Goal: Information Seeking & Learning: Learn about a topic

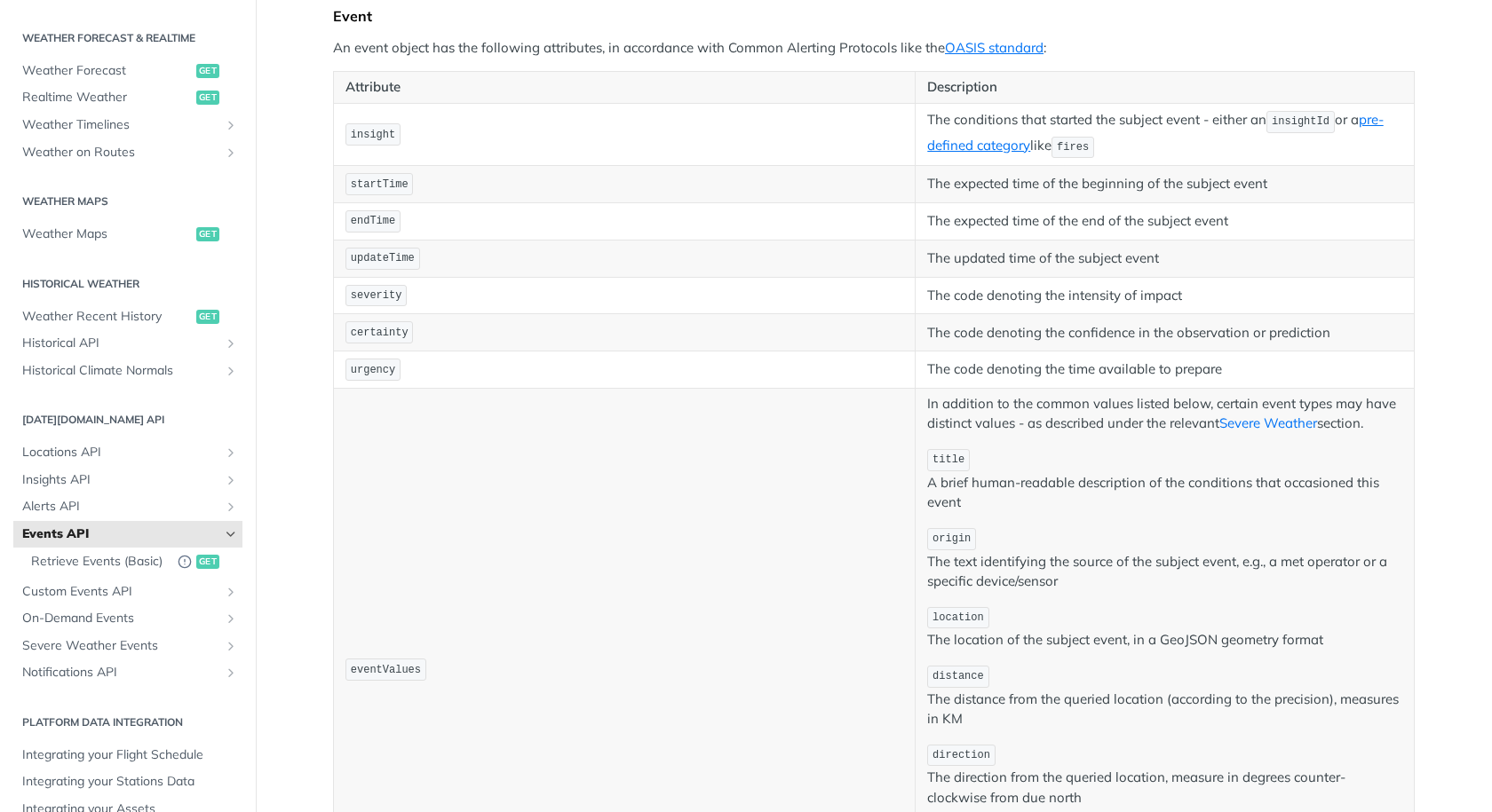
scroll to position [353, 0]
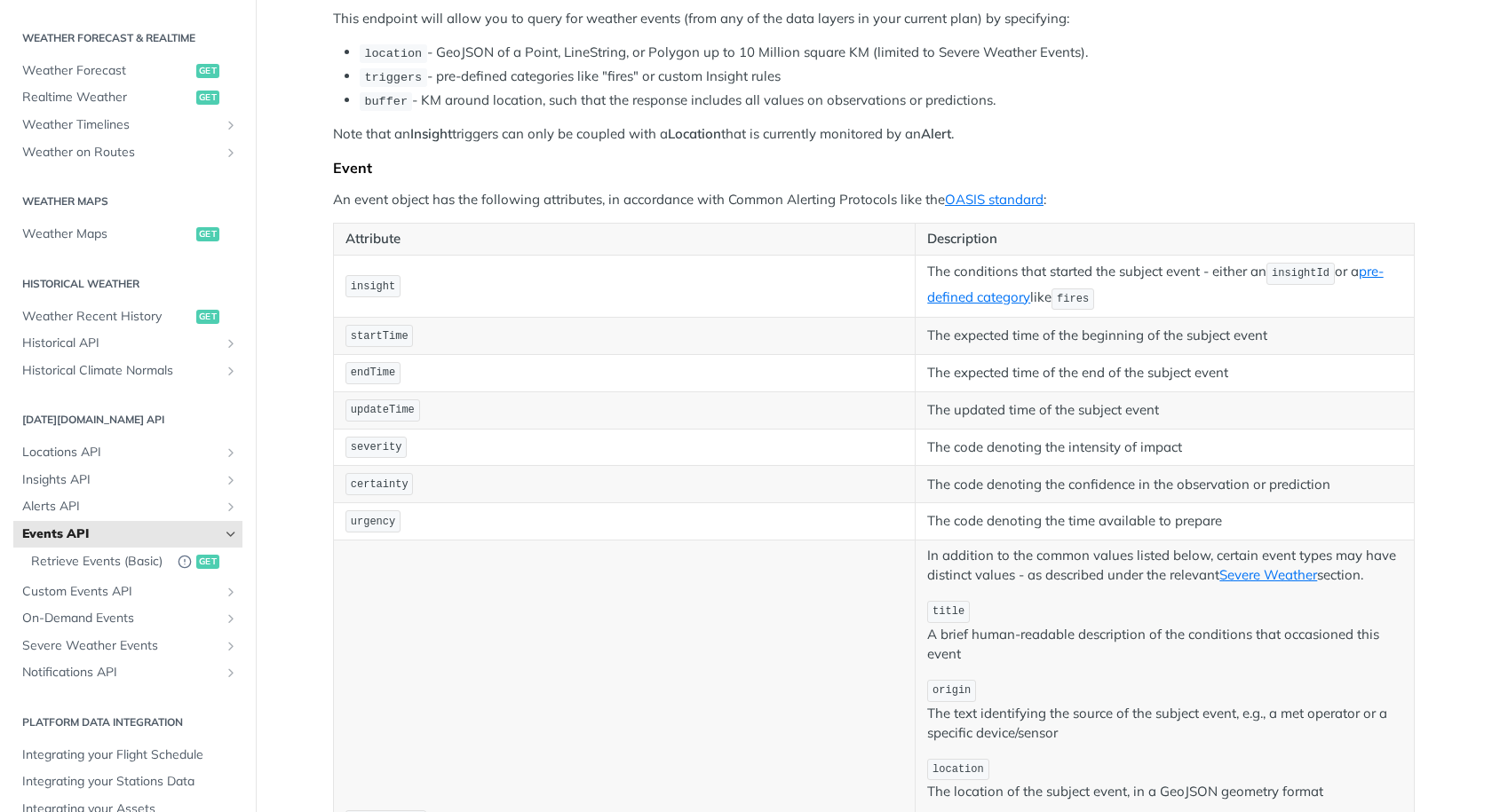
scroll to position [203, 0]
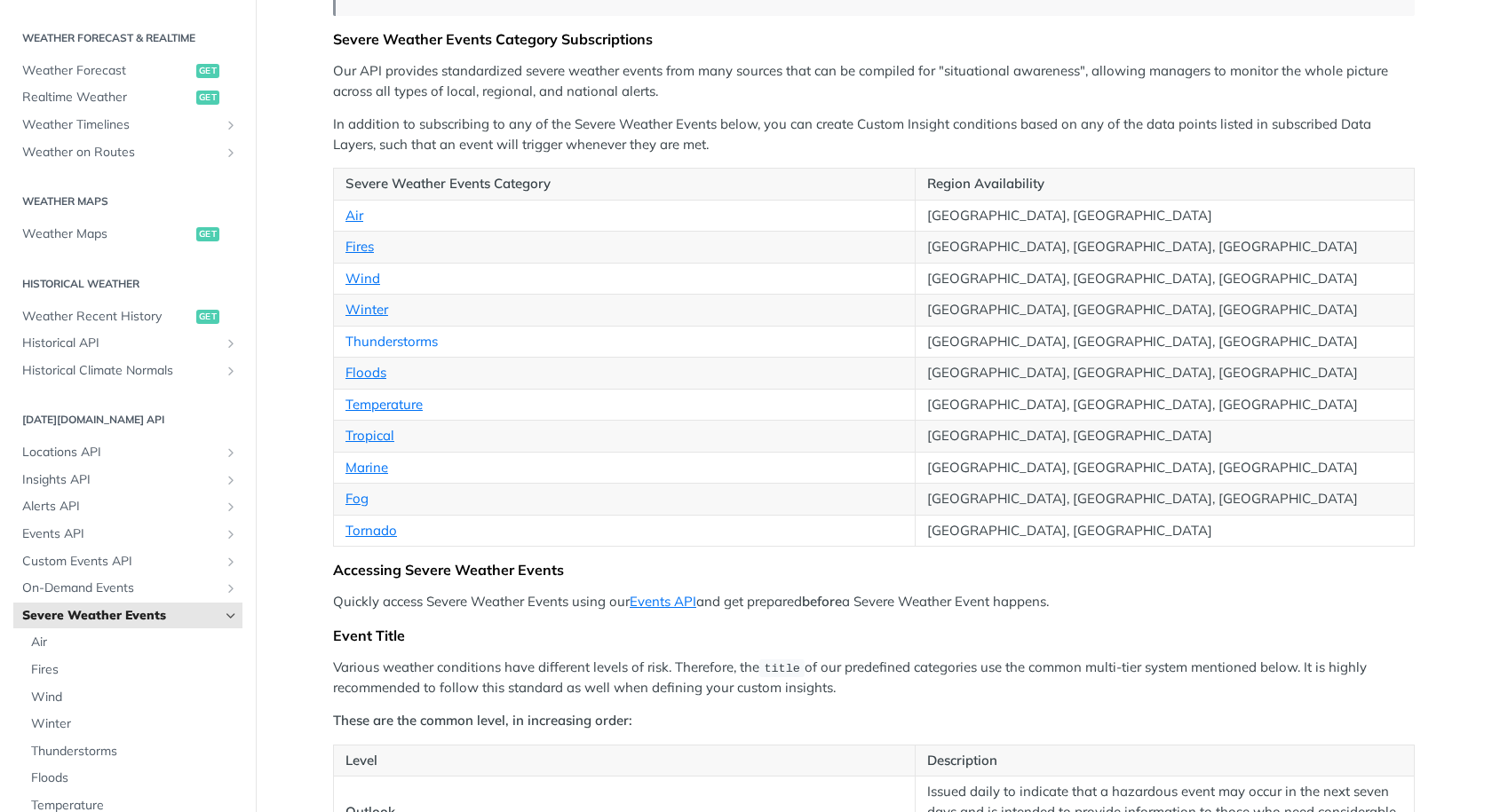
scroll to position [283, 0]
